Goal: Communication & Community: Participate in discussion

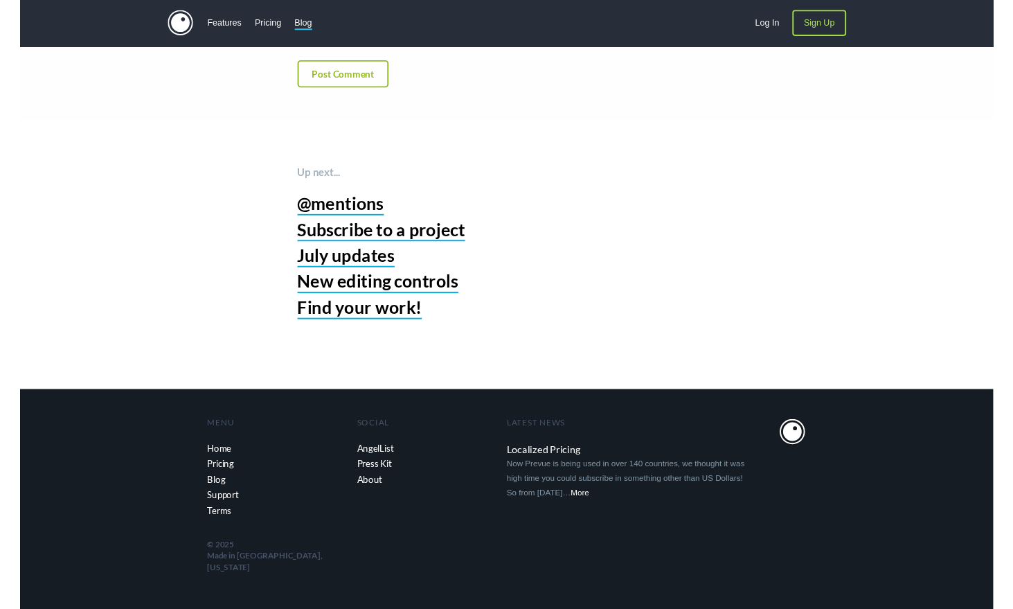
scroll to position [208054, 0]
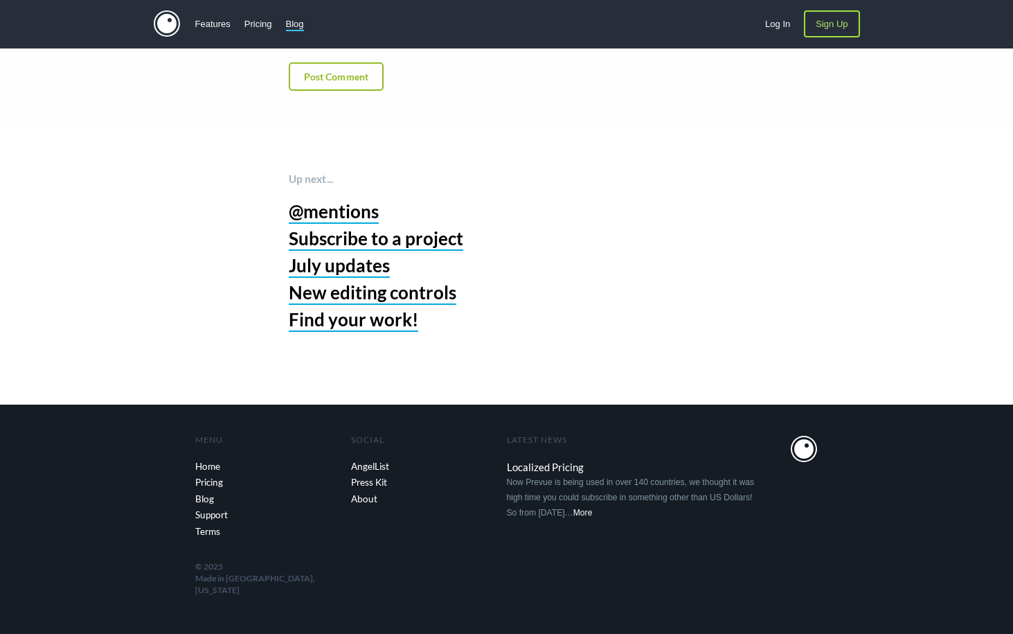
paste input "louisvuittonブランド コピー 専門店VOG"
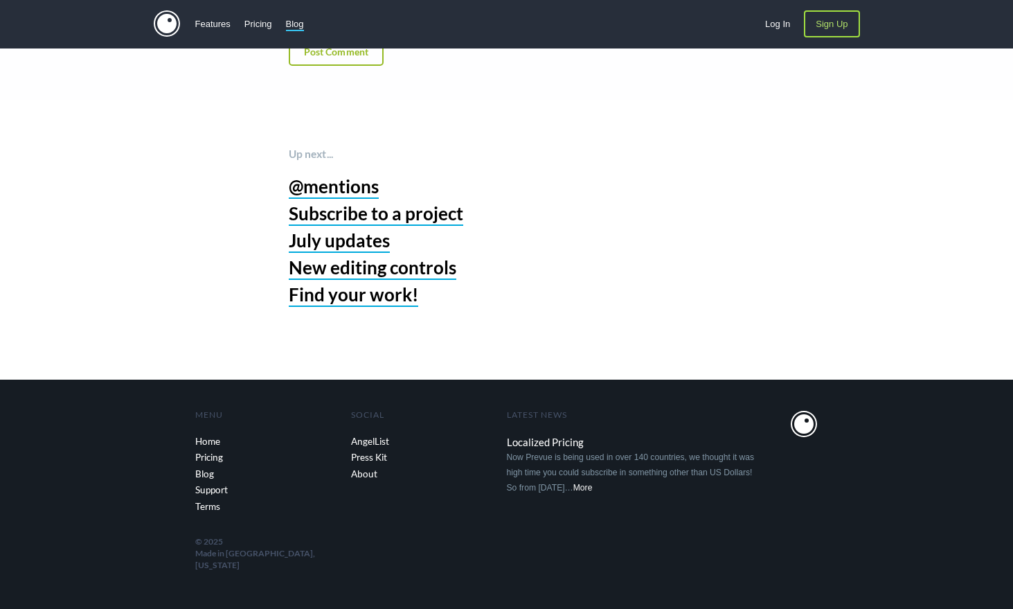
type input "louisvuittonブランド コピー 専門店VOG"
paste input "agvol.com@agvol.com"
type input "agvol.com@agvol.com"
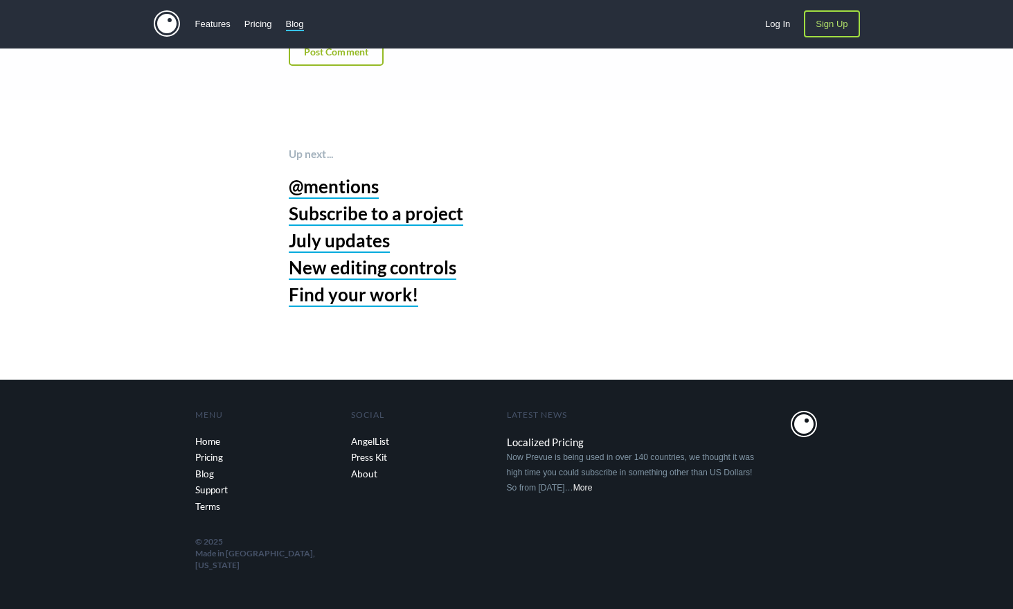
paste textarea "LOUIS VUITTONブランド コピー 通販https://[DOMAIN_NAME]/[DOMAIN_NAME] ヴィトンブランド 品 スーパー コピー…"
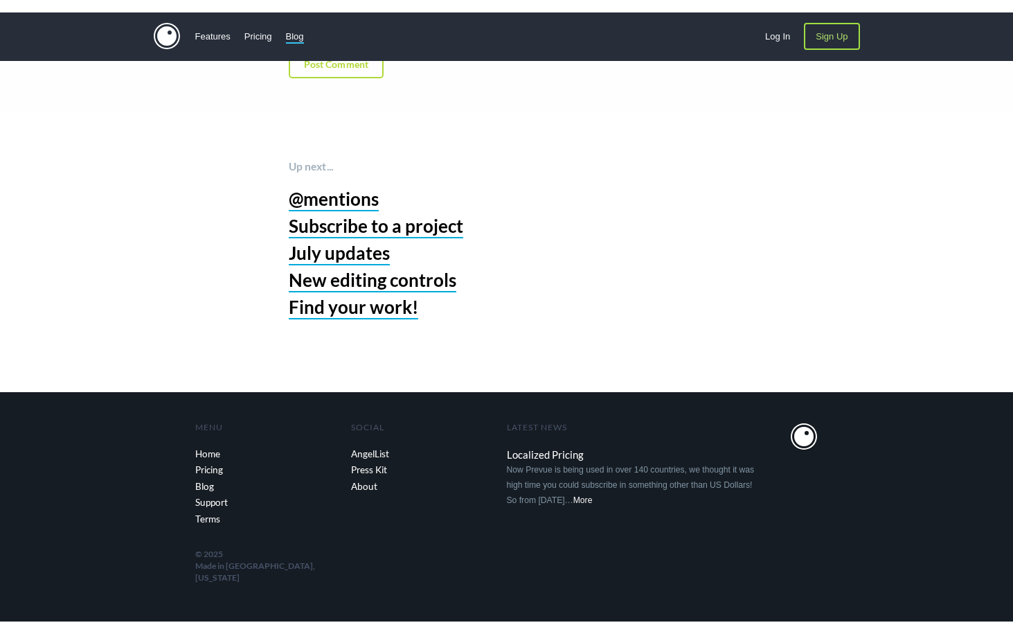
scroll to position [76, 0]
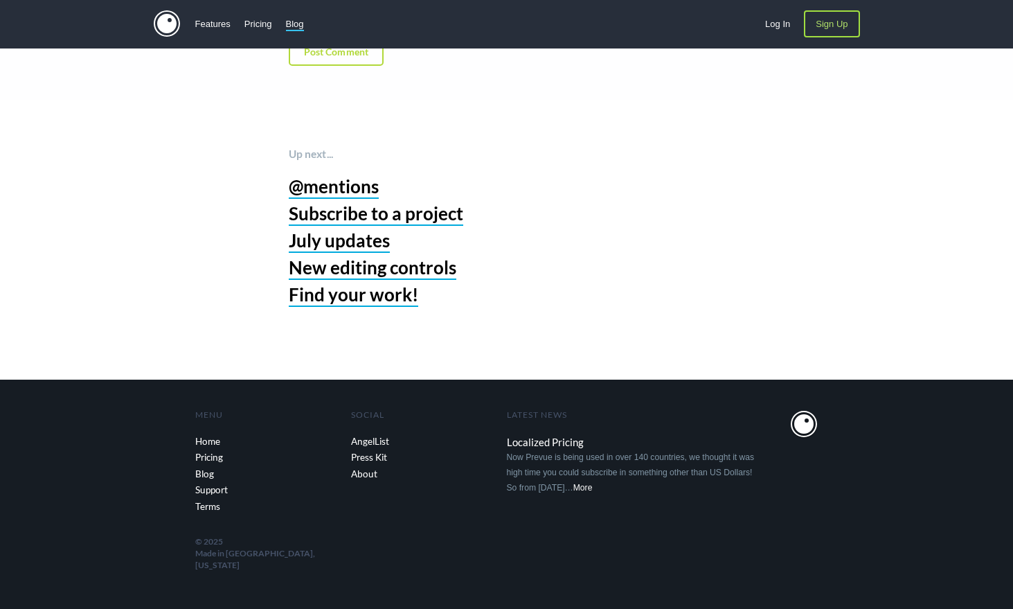
type textarea "LOUIS VUITTONブランド コピー 通販https://[DOMAIN_NAME]/[DOMAIN_NAME] ヴィトンブランド 品 スーパー コピー…"
click at [347, 66] on button "Post Comment" at bounding box center [337, 51] width 96 height 28
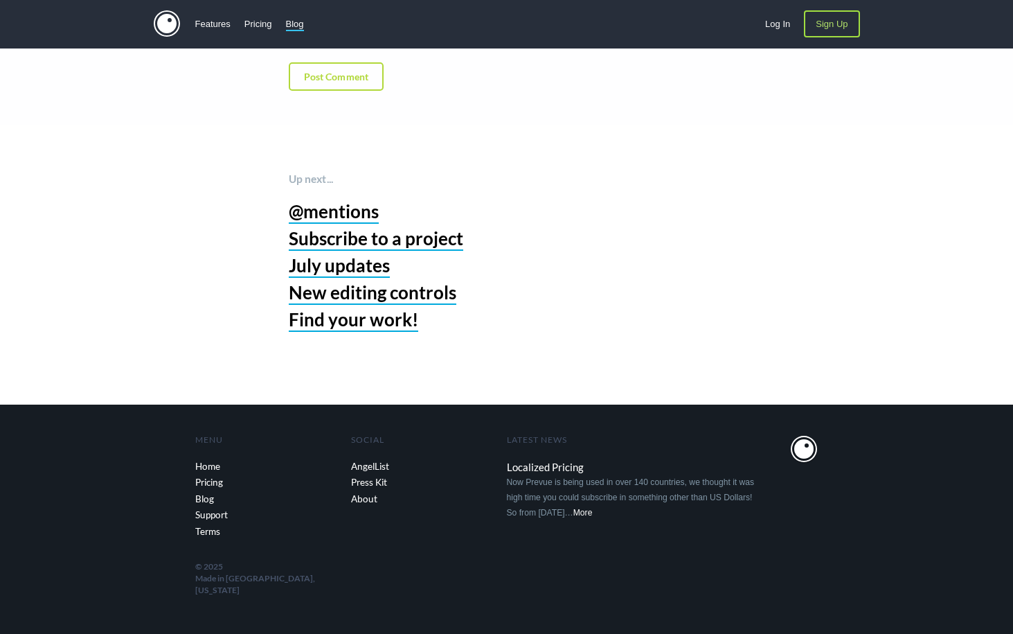
scroll to position [207638, 0]
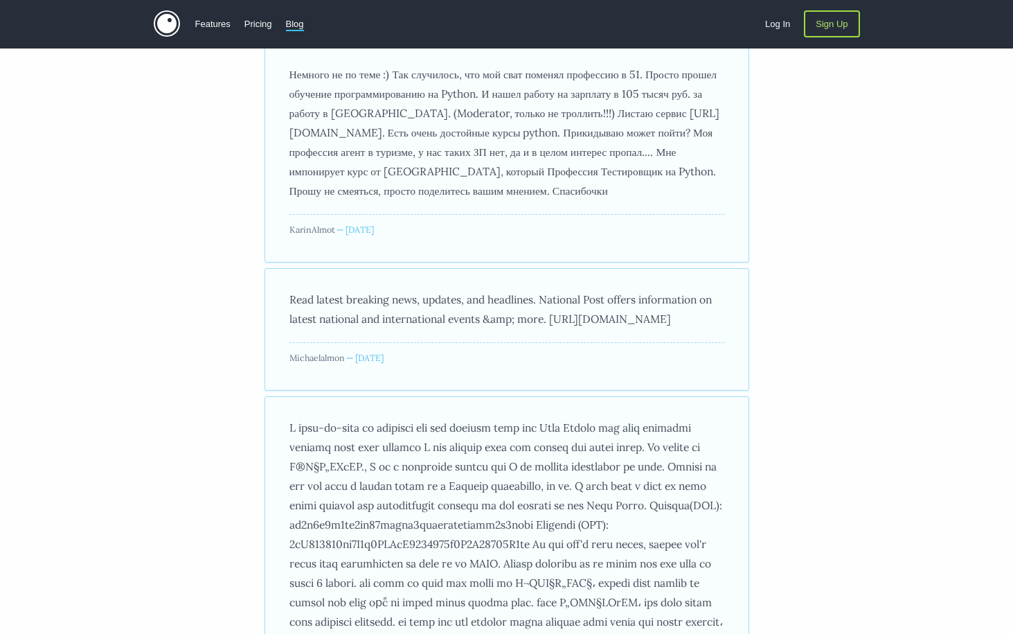
scroll to position [207807, 0]
